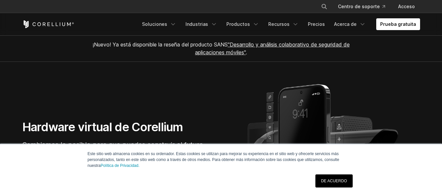
click at [331, 179] on font "DE ACUERDO" at bounding box center [334, 181] width 26 height 5
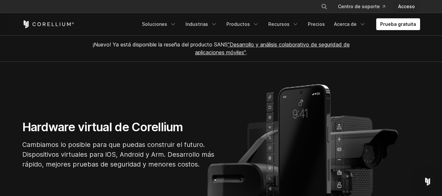
click at [406, 8] on font "Acceso" at bounding box center [406, 7] width 17 height 6
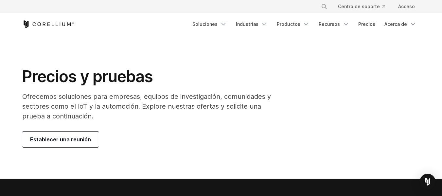
click at [64, 137] on font "Establecer una reunión" at bounding box center [60, 139] width 61 height 7
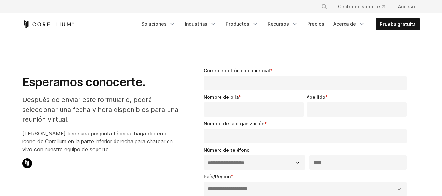
select select "**"
